Goal: Task Accomplishment & Management: Check status

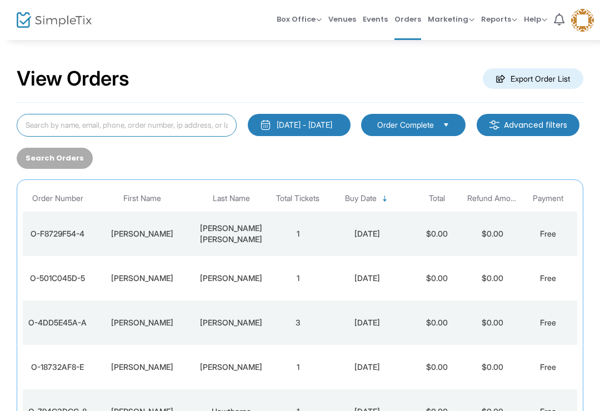
click at [189, 126] on input at bounding box center [127, 125] width 220 height 23
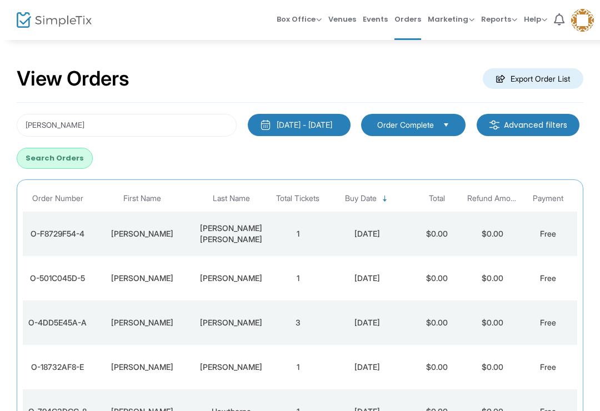
click at [93, 163] on button "Search Orders" at bounding box center [55, 158] width 76 height 21
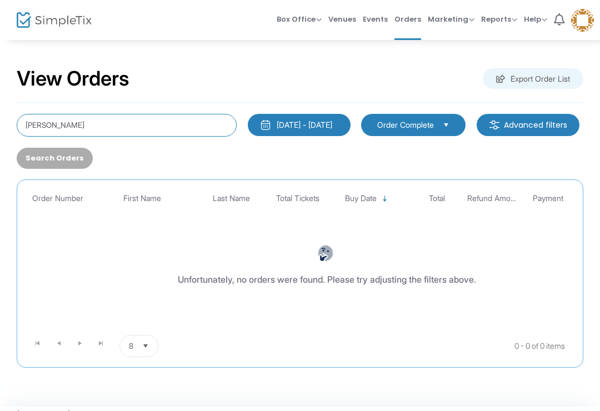
click at [146, 122] on input "[PERSON_NAME]" at bounding box center [127, 125] width 220 height 23
click at [166, 134] on input "[PERSON_NAME]" at bounding box center [127, 125] width 220 height 23
click at [104, 125] on input "[PERSON_NAME]" at bounding box center [127, 125] width 220 height 23
click at [31, 126] on input "[PERSON_NAME]" at bounding box center [127, 125] width 220 height 23
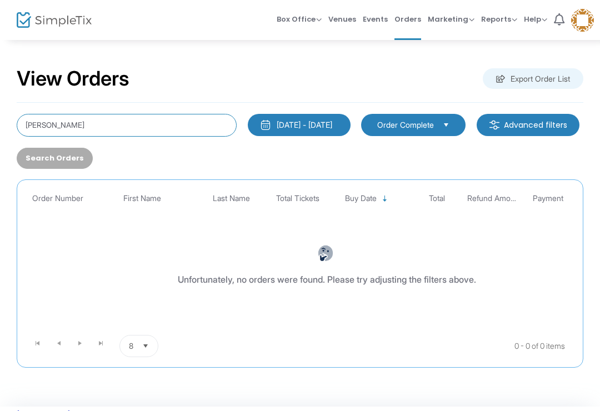
click at [31, 126] on input "[PERSON_NAME]" at bounding box center [127, 125] width 220 height 23
click at [79, 125] on input "[PERSON_NAME]" at bounding box center [127, 125] width 220 height 23
click at [36, 132] on input "[PERSON_NAME]" at bounding box center [127, 125] width 220 height 23
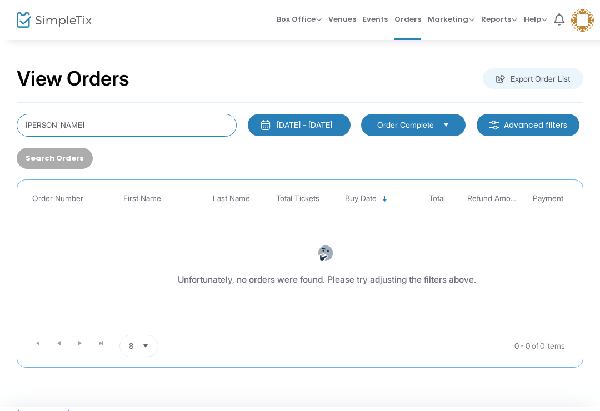
click at [34, 127] on input "[PERSON_NAME]" at bounding box center [127, 125] width 220 height 23
click at [34, 126] on input "[PERSON_NAME]" at bounding box center [127, 125] width 220 height 23
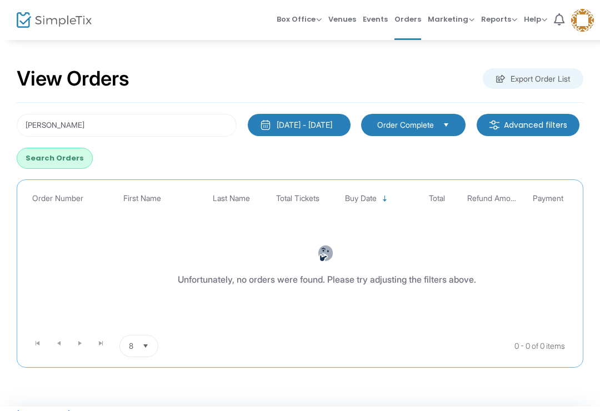
click at [93, 161] on button "Search Orders" at bounding box center [55, 158] width 76 height 21
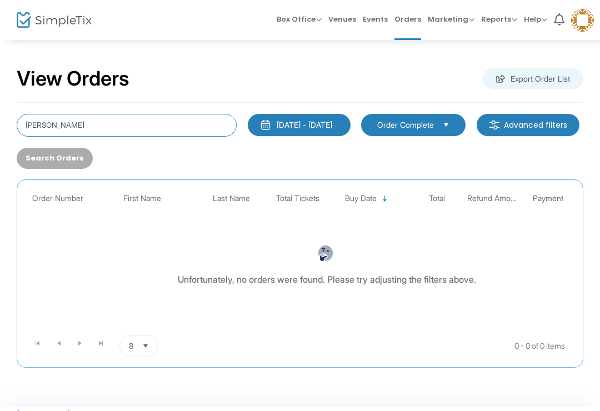
click at [93, 129] on input "[PERSON_NAME]" at bounding box center [127, 125] width 220 height 23
click at [57, 119] on input "[PERSON_NAME]" at bounding box center [127, 125] width 220 height 23
type input "[PERSON_NAME]"
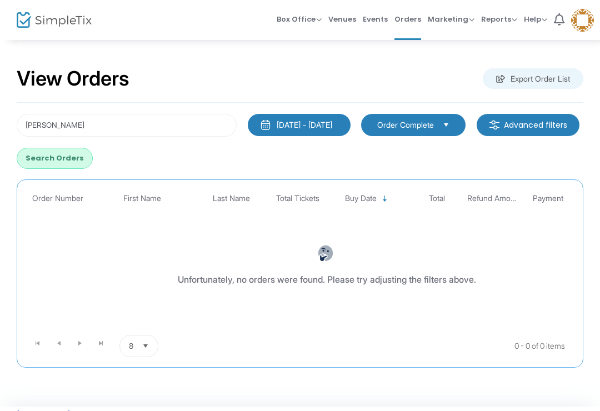
click at [93, 157] on button "Search Orders" at bounding box center [55, 158] width 76 height 21
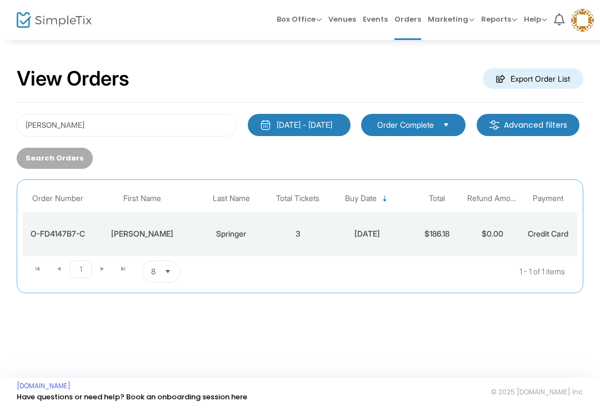
click at [247, 233] on div "Springer" at bounding box center [231, 233] width 72 height 11
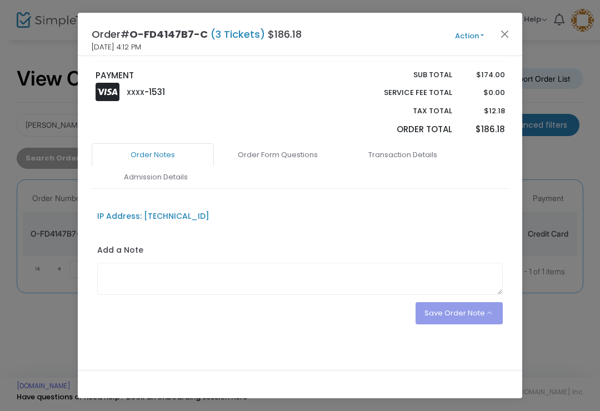
click at [163, 174] on link "Admission Details" at bounding box center [155, 177] width 122 height 23
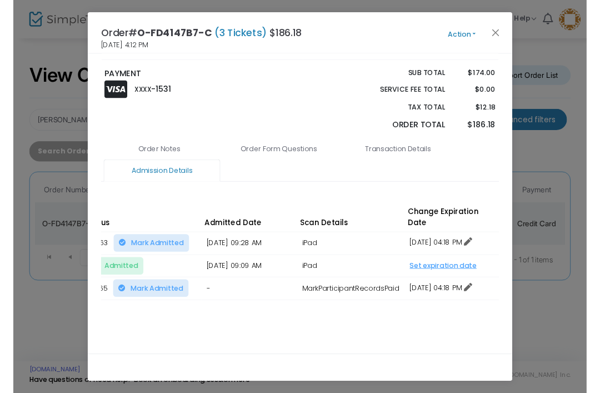
scroll to position [0, 225]
